Goal: Task Accomplishment & Management: Manage account settings

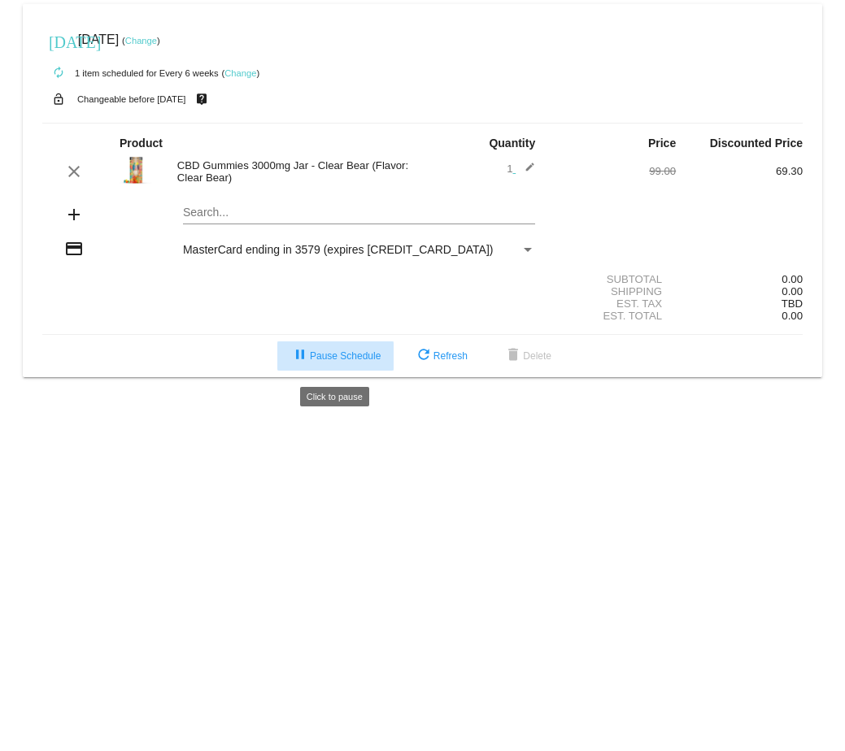
click at [336, 360] on span "pause Pause Schedule" at bounding box center [335, 355] width 90 height 11
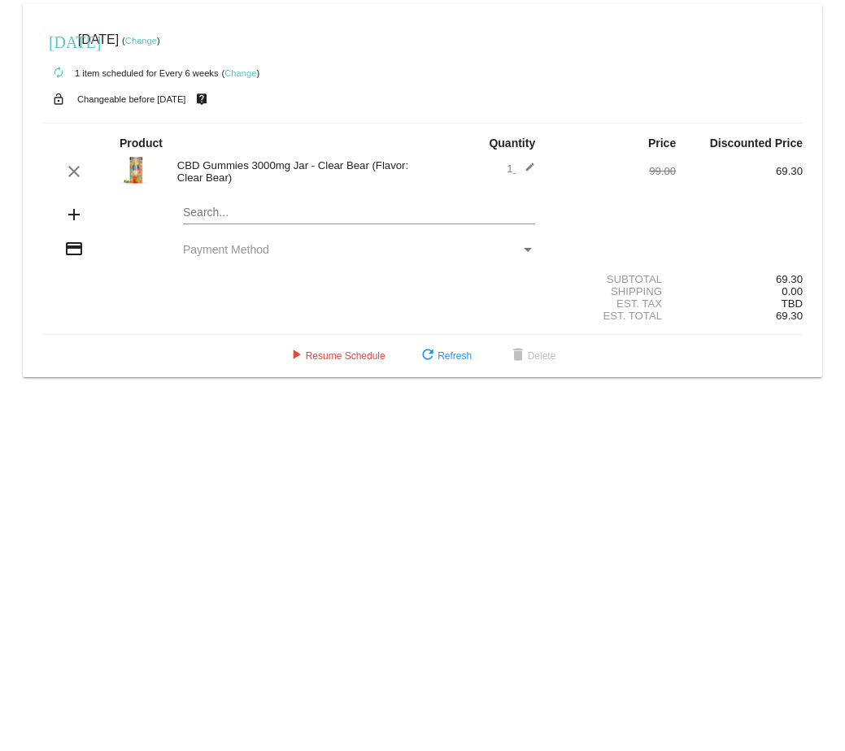
click at [157, 37] on link "Change" at bounding box center [141, 41] width 32 height 10
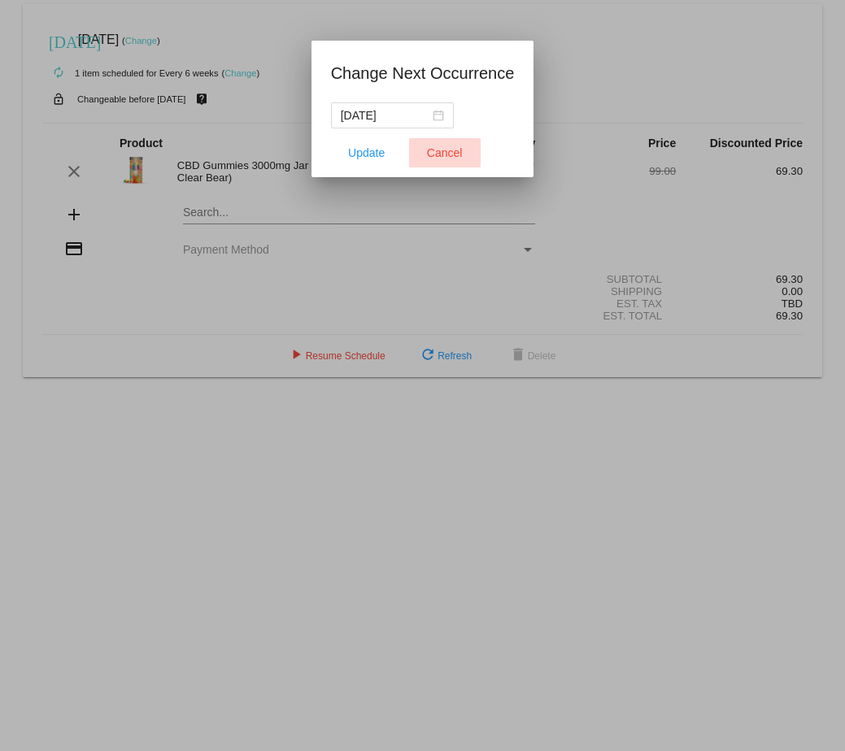
click at [447, 121] on span "Cancel" at bounding box center [445, 152] width 36 height 13
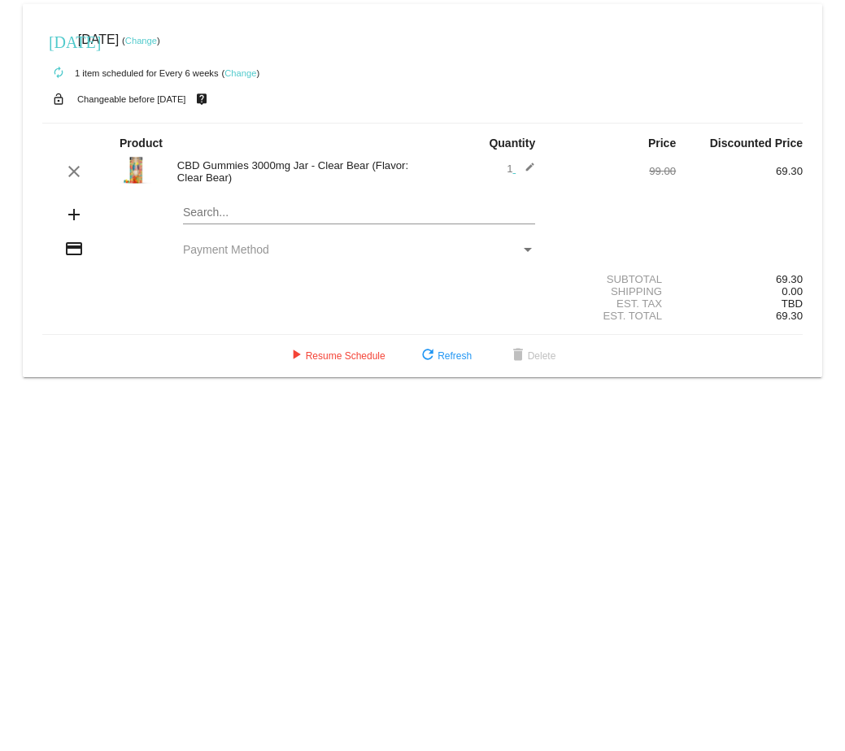
click at [157, 41] on link "Change" at bounding box center [141, 41] width 32 height 10
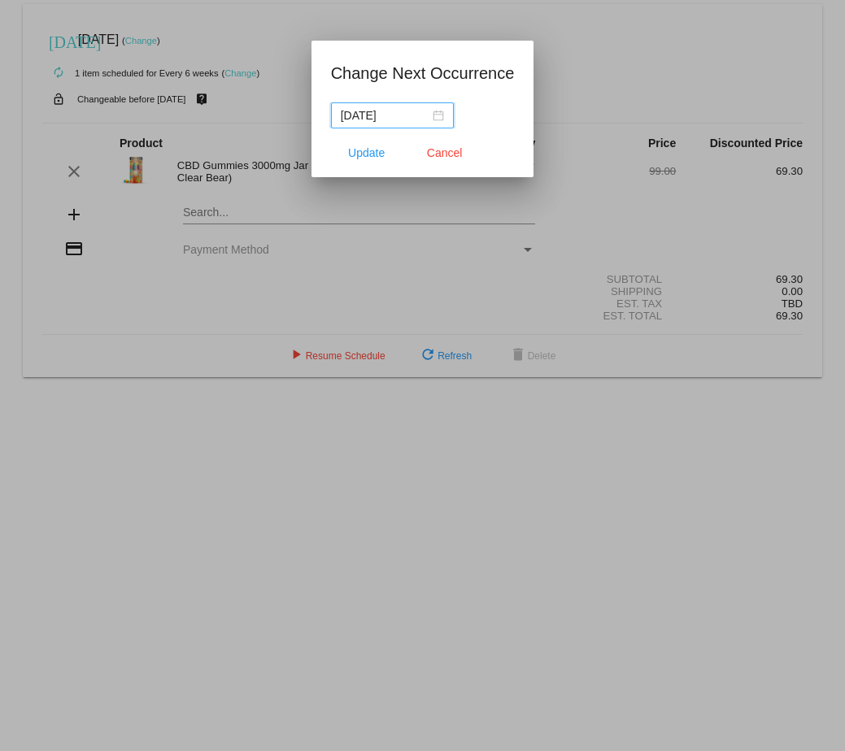
click at [448, 117] on nz-date-picker "2025-09-09" at bounding box center [392, 115] width 123 height 26
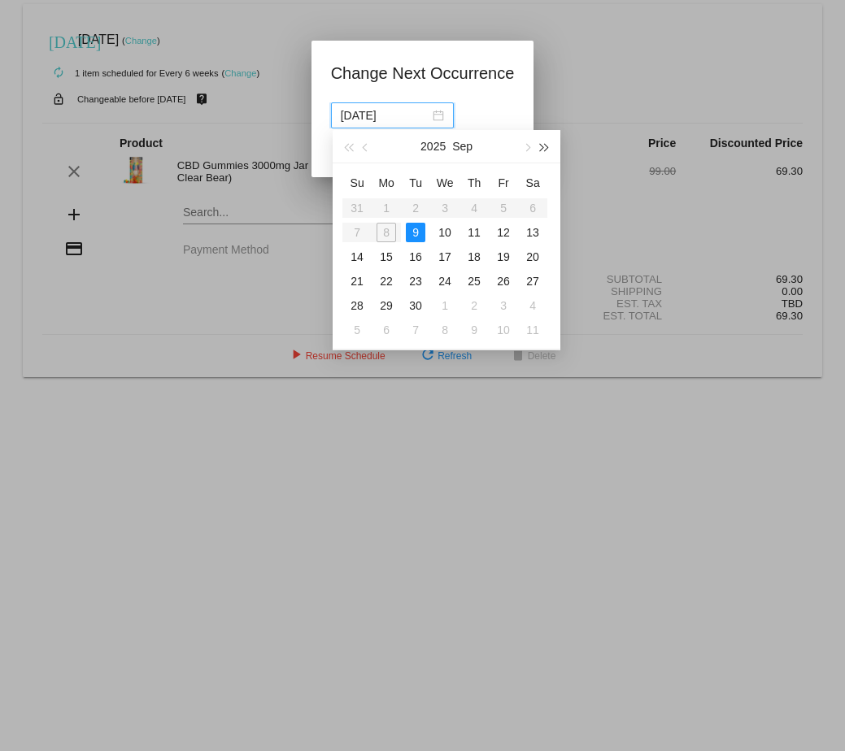
click at [546, 121] on span "button" at bounding box center [545, 148] width 8 height 8
click at [503, 121] on div "2029 Sep" at bounding box center [446, 146] width 141 height 33
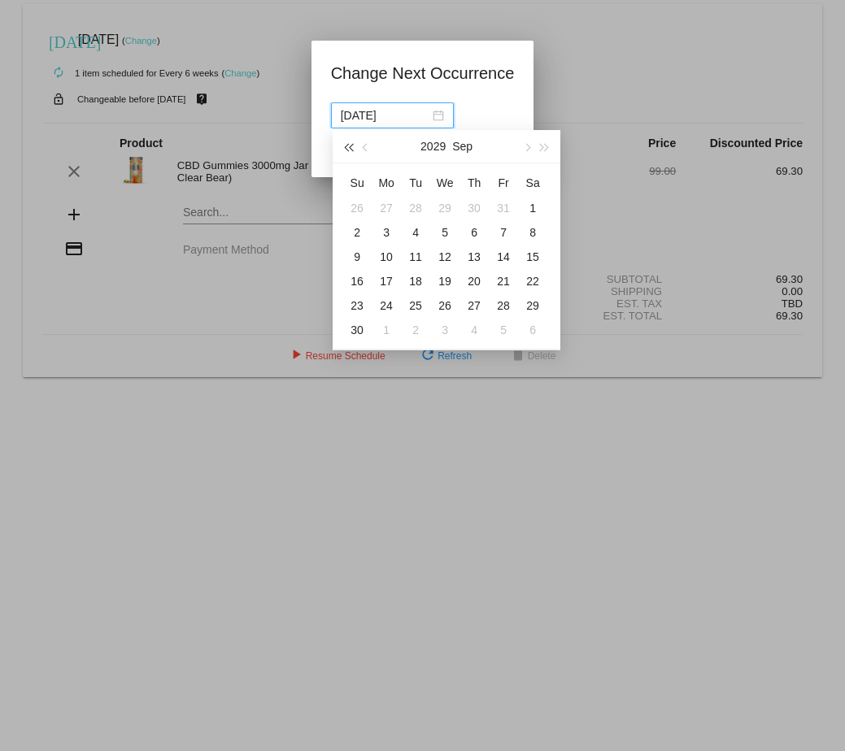
click at [348, 121] on span "button" at bounding box center [348, 148] width 8 height 8
click at [524, 121] on span "button" at bounding box center [527, 148] width 8 height 8
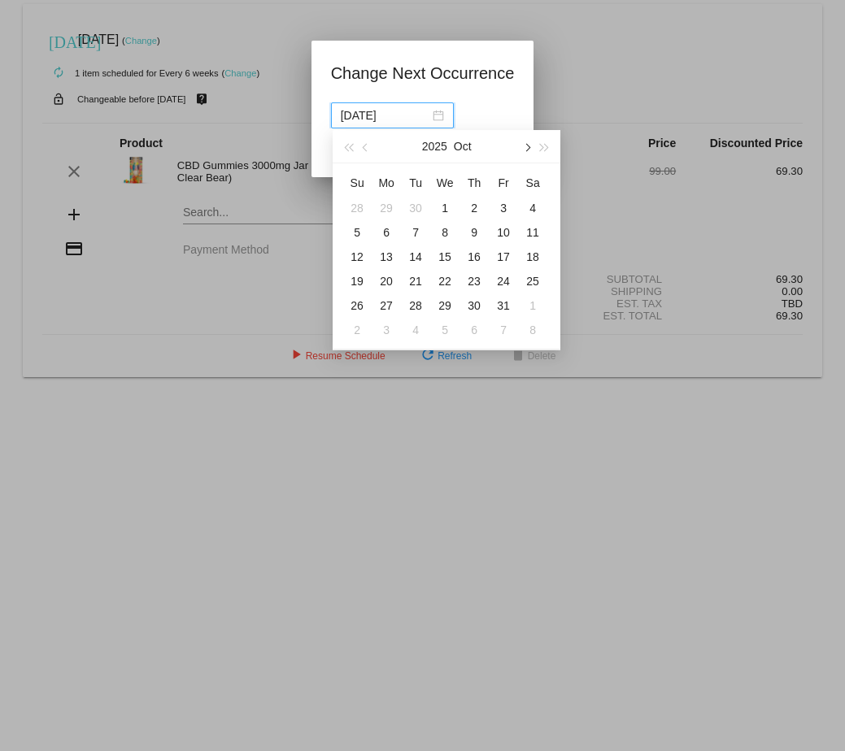
click at [524, 121] on span "button" at bounding box center [527, 148] width 8 height 8
click at [382, 121] on div "1" at bounding box center [386, 208] width 20 height 20
type input "2025-12-01"
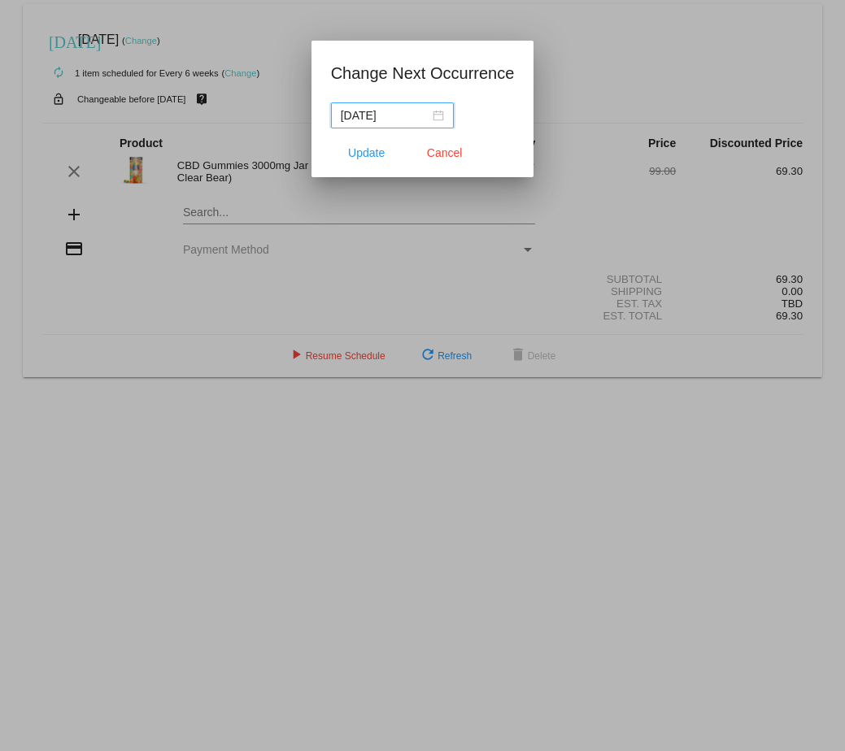
click at [637, 121] on div at bounding box center [422, 375] width 845 height 751
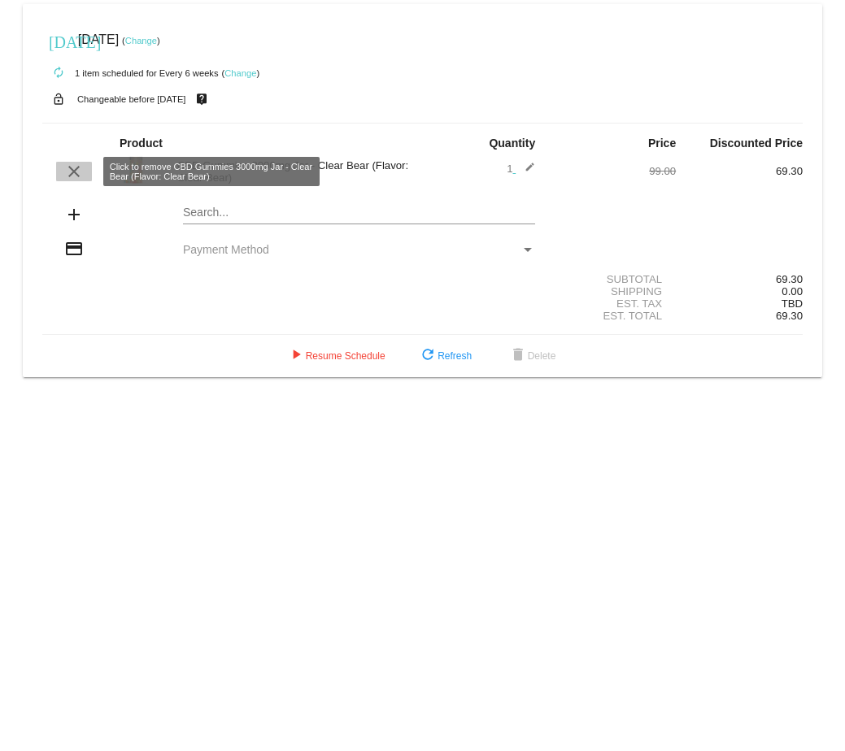
click at [75, 121] on mat-icon "clear" at bounding box center [74, 172] width 20 height 20
